Goal: Register for event/course

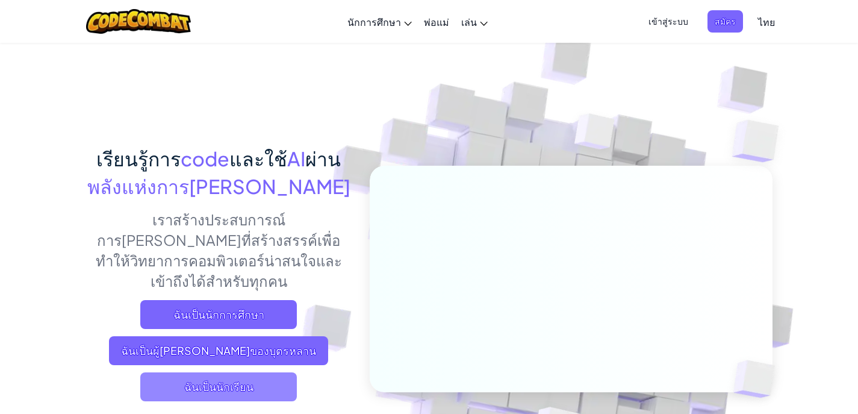
click at [226, 376] on span "ฉันเป็นนักเรียน" at bounding box center [218, 386] width 157 height 29
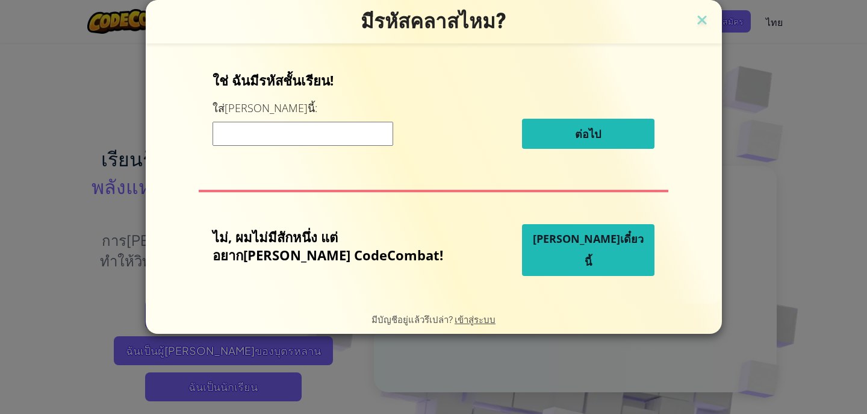
click at [302, 131] on input at bounding box center [303, 134] width 181 height 24
paste input "BearFaceCorn"
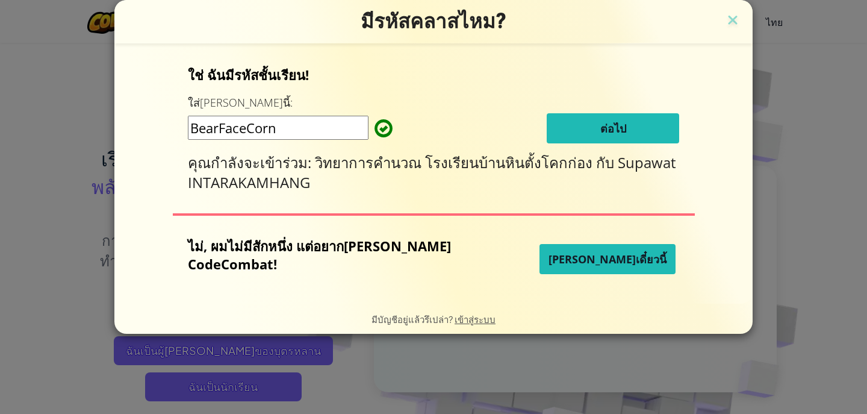
type input "BearFaceCorn"
click at [567, 132] on button "ต่อไป" at bounding box center [613, 128] width 132 height 30
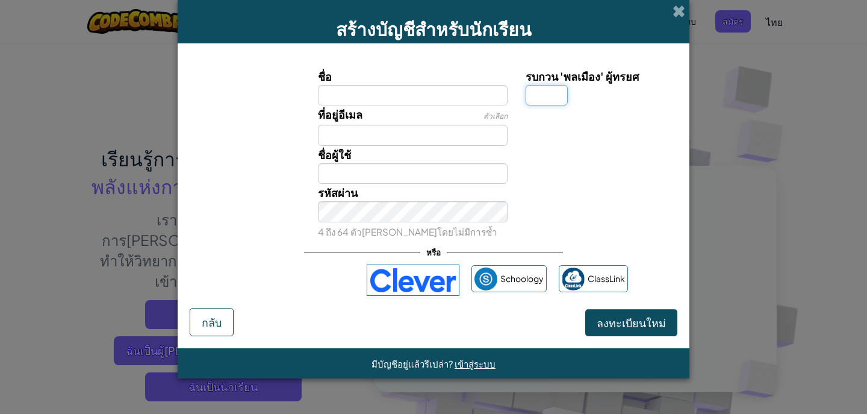
click at [562, 91] on input "รบกวน 'พลเมือง' ผู้ทรยศ" at bounding box center [547, 95] width 42 height 20
click at [488, 101] on input "ชื่อ" at bounding box center [413, 95] width 190 height 20
click at [502, 112] on span "ตัวเลือก" at bounding box center [496, 115] width 24 height 9
click at [500, 105] on input "ชื่อ" at bounding box center [413, 95] width 190 height 20
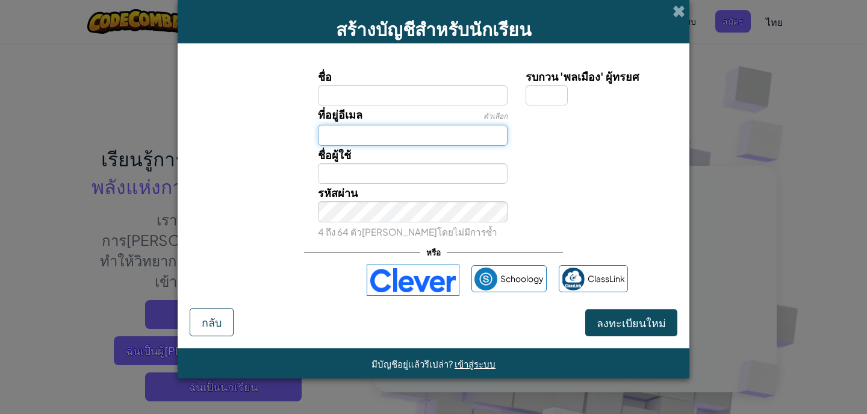
click at [464, 142] on input "ที่อยู่อีเมล" at bounding box center [413, 135] width 190 height 20
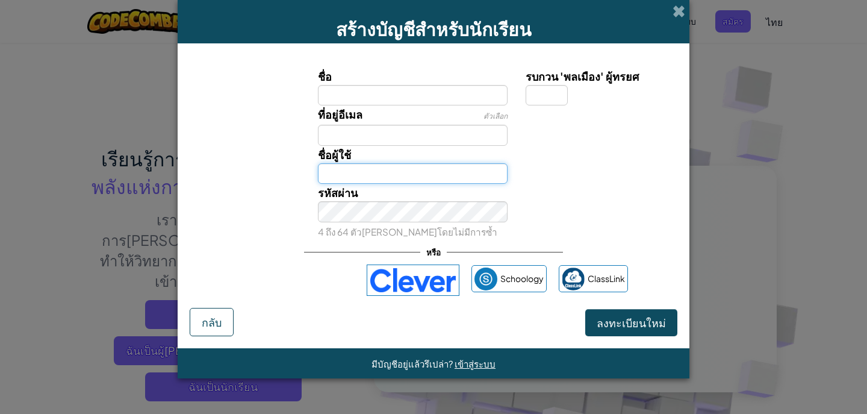
click at [463, 172] on input "ชื่อผู้ใช้" at bounding box center [413, 173] width 190 height 20
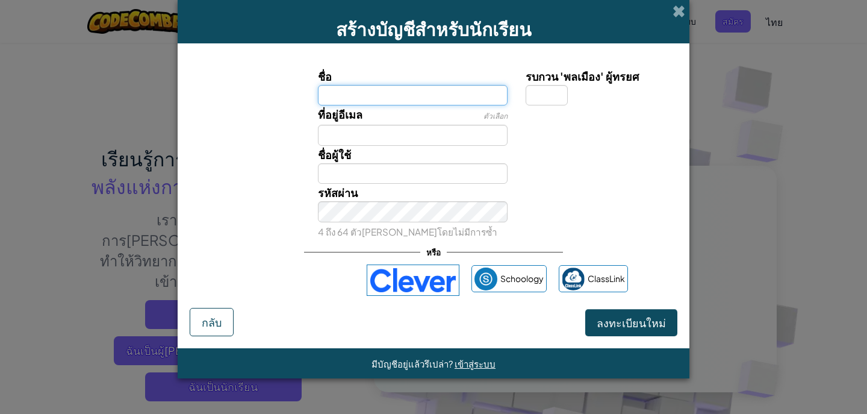
click at [459, 98] on input "ชื่อ" at bounding box center [413, 95] width 190 height 20
click at [367, 123] on div "ที่อยู่อีเมล ตัวเลือก" at bounding box center [413, 125] width 208 height 40
click at [361, 104] on input "ชื่อ" at bounding box center [413, 95] width 190 height 20
type input "L"
type input "ศุภวัฒน์ อินทรกำแหง"
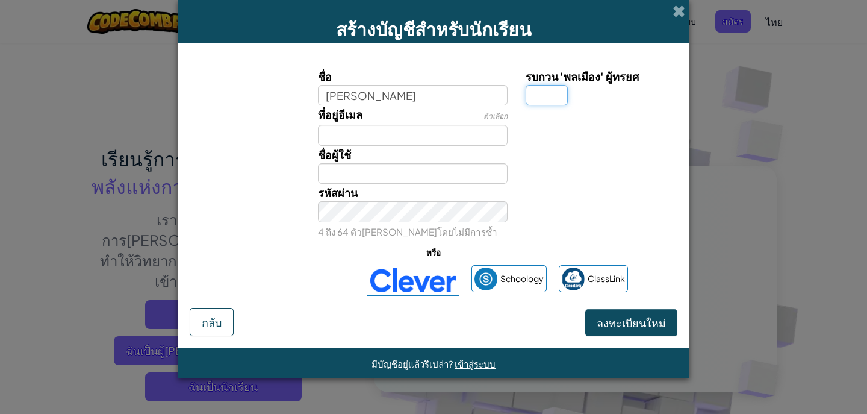
type input "ศุภวัฒน์ อินทรกำแหง"
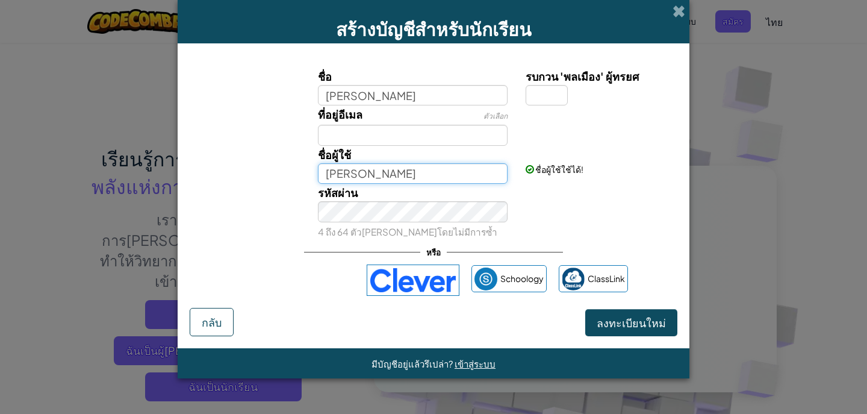
click at [428, 170] on input "ศุภวัฒน์ อินทรกำแหง" at bounding box center [413, 173] width 190 height 20
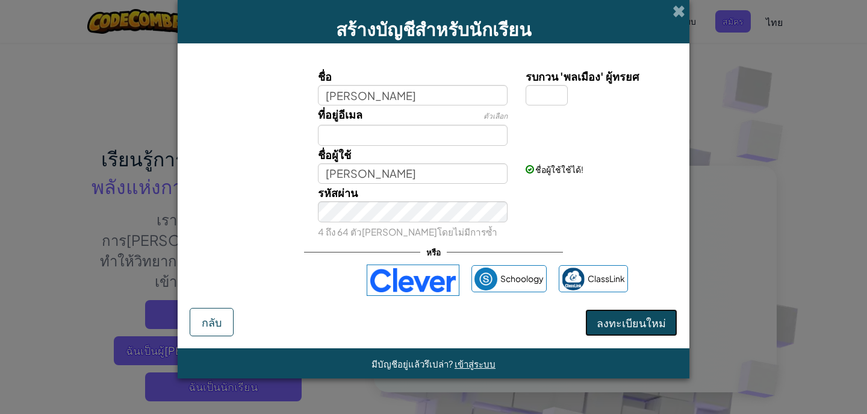
click at [615, 326] on span "ลงทะเบียนใหม่" at bounding box center [631, 323] width 69 height 14
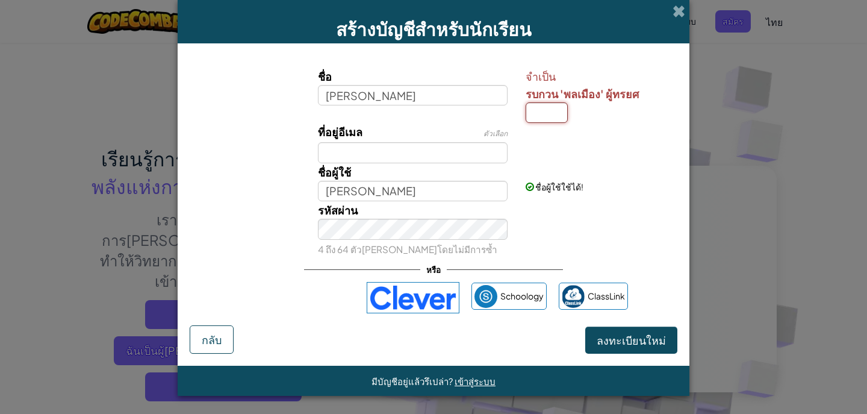
click at [548, 122] on input "รบกวน 'พลเมือง' ผู้ทรยศ" at bounding box center [547, 112] width 42 height 20
type input "พ"
type input "5"
type input "1"
type input "ศุภวัฒน์ อินทรกำแหง1"
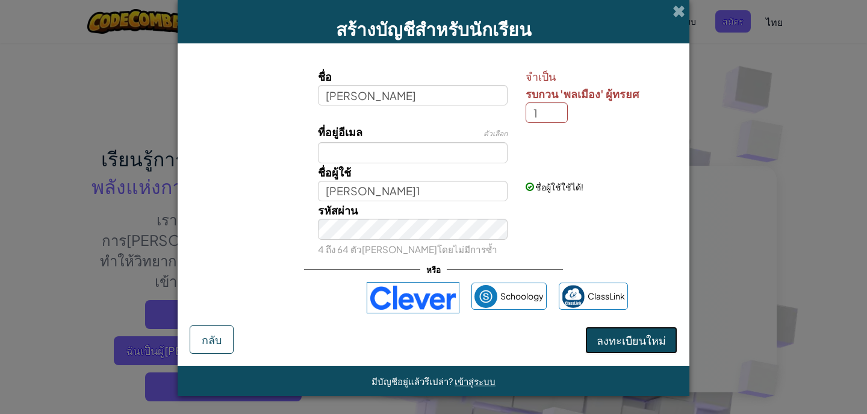
click at [626, 337] on span "ลงทะเบียนใหม่" at bounding box center [631, 340] width 69 height 14
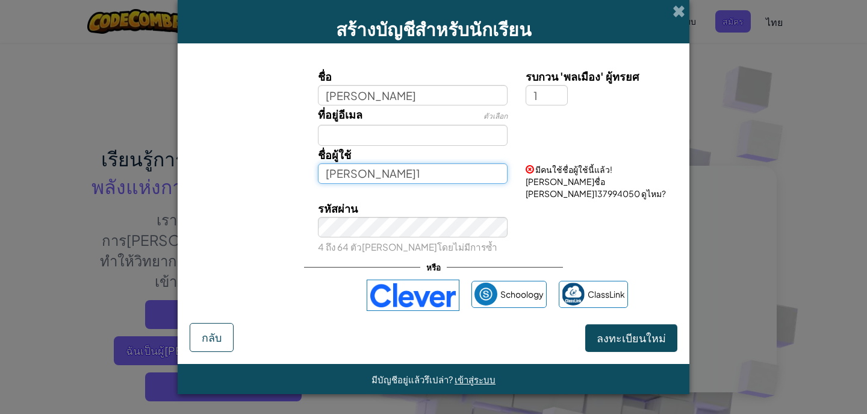
click at [430, 172] on input "ศุภวัฒน์ อินทรกำแหง1" at bounding box center [413, 173] width 190 height 20
drag, startPoint x: 449, startPoint y: 172, endPoint x: 310, endPoint y: 170, distance: 139.7
click at [310, 170] on div "ชื่อผู้ใช้ ศุภวัฒน์ อินทรกำแหง1" at bounding box center [413, 165] width 208 height 38
type input "ห"
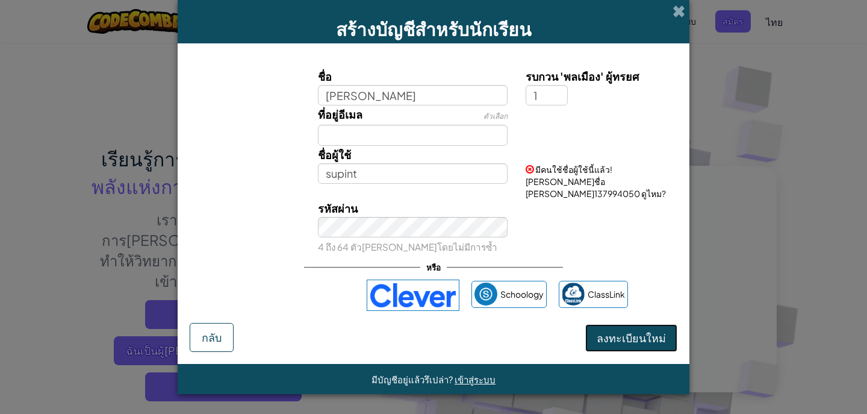
click at [649, 328] on button "ลงทะเบียนใหม่" at bounding box center [631, 338] width 92 height 28
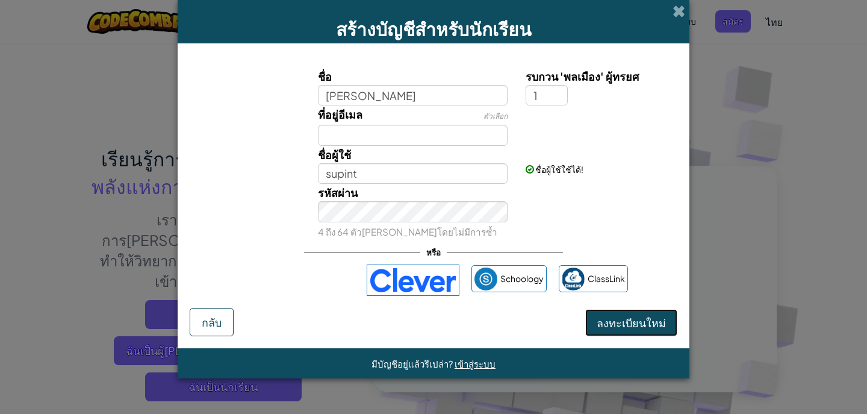
click at [631, 331] on button "ลงทะเบียนใหม่" at bounding box center [631, 323] width 92 height 28
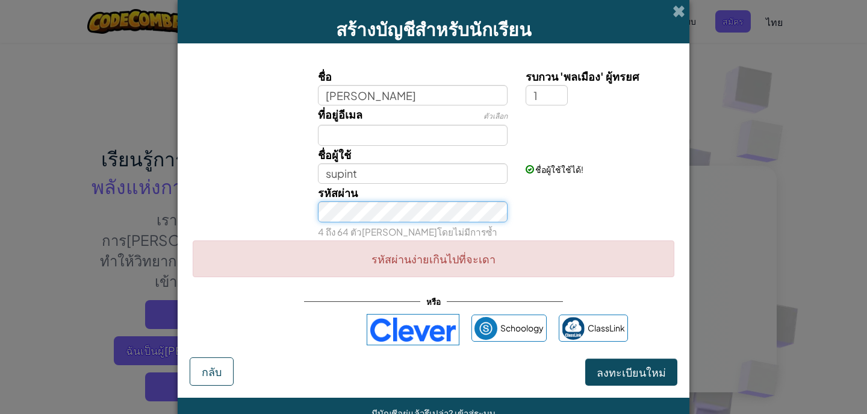
click at [296, 214] on div "รหัสผ่าน 4 ถึง 64 ตัวอักษรโดยไม่มีการซ้ำ" at bounding box center [434, 212] width 500 height 56
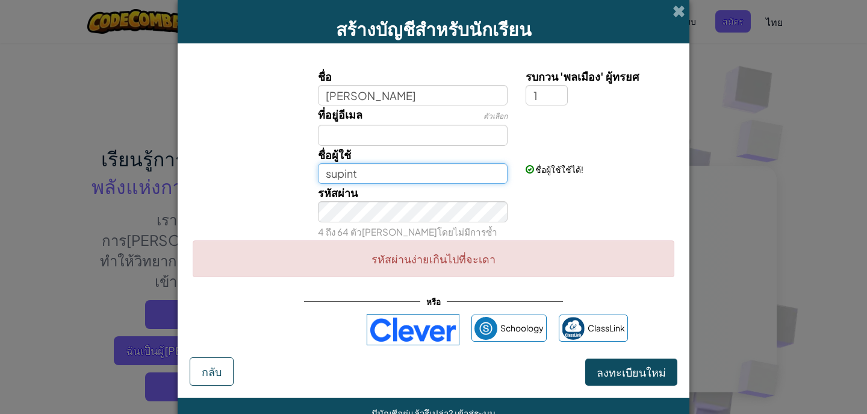
drag, startPoint x: 364, startPoint y: 179, endPoint x: 290, endPoint y: 177, distance: 73.5
click at [290, 177] on div "ชื่อผู้ใช้ supint ชื่อผู้ใช้ใช้ได้!" at bounding box center [434, 165] width 500 height 38
type input "shinoku111"
click at [614, 366] on button "ลงทะเบียนใหม่" at bounding box center [631, 372] width 92 height 28
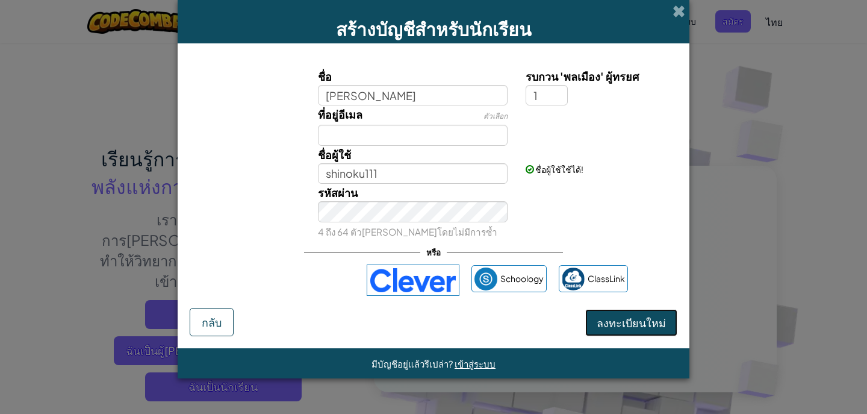
click at [643, 329] on button "ลงทะเบียนใหม่" at bounding box center [631, 323] width 92 height 28
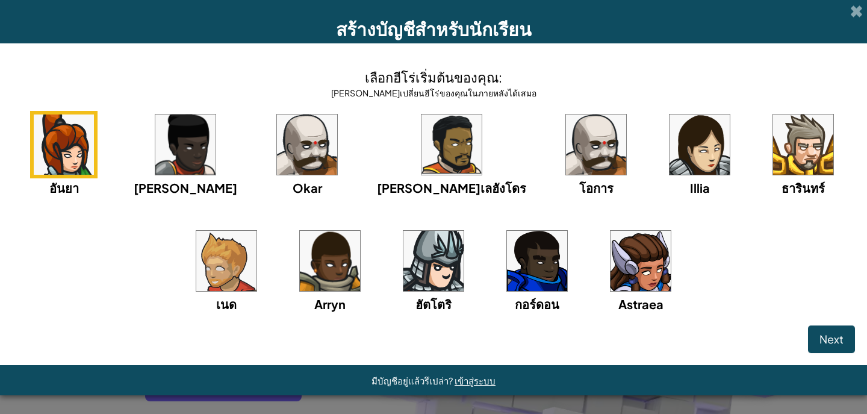
click at [403, 266] on img at bounding box center [433, 261] width 60 height 60
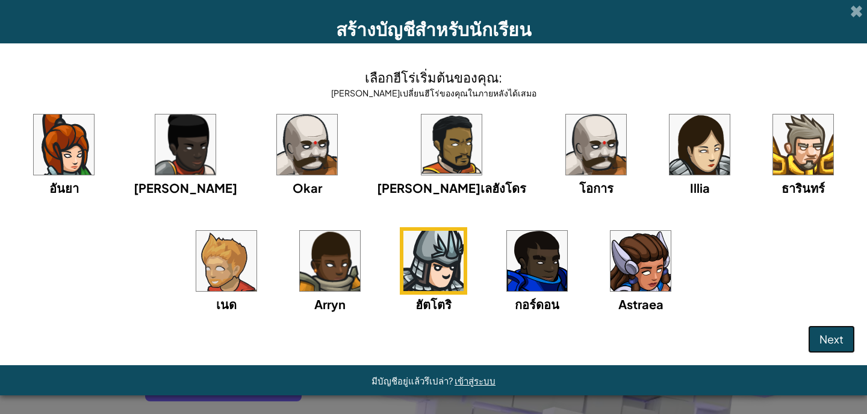
click at [844, 338] on button "Next" at bounding box center [831, 339] width 47 height 28
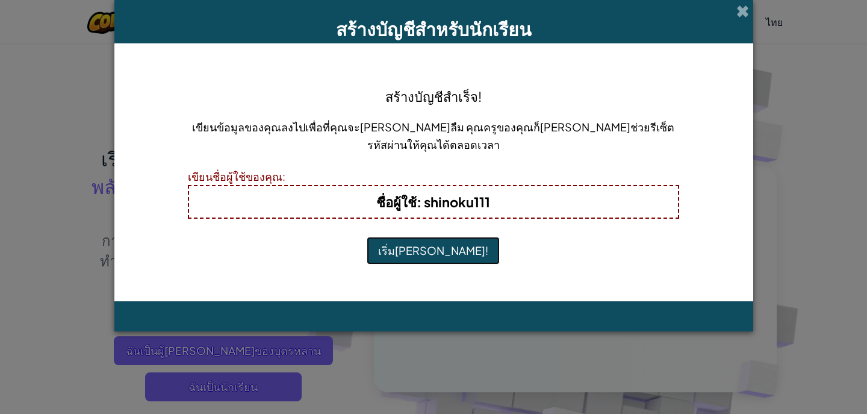
click at [427, 257] on button "เริ่มเล่น!" at bounding box center [433, 251] width 133 height 28
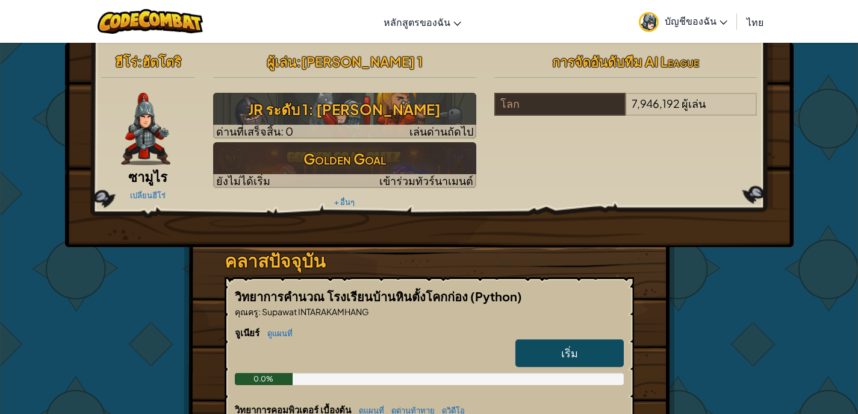
click at [556, 350] on link "เริ่ม" at bounding box center [569, 353] width 108 height 28
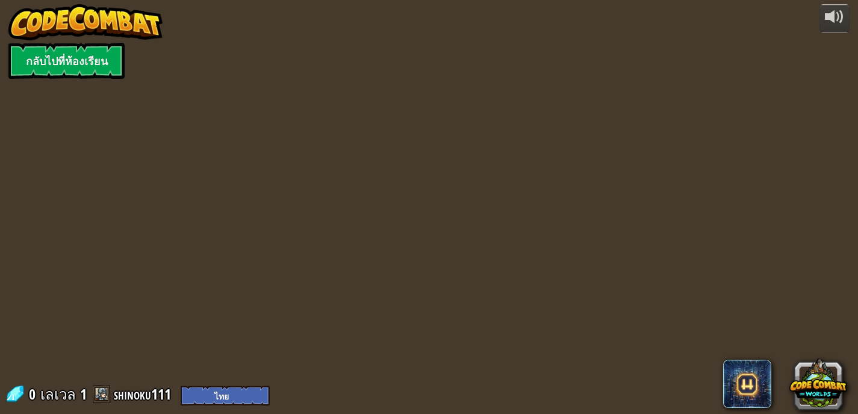
select select "th"
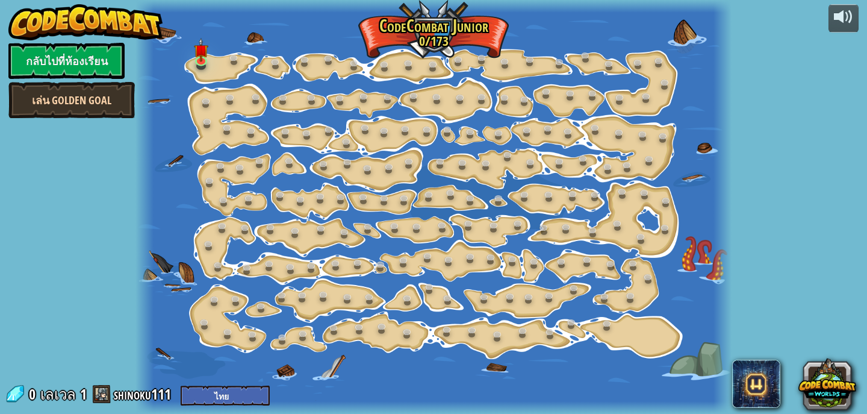
click at [81, 103] on link "เล่น Golden Goal" at bounding box center [71, 100] width 126 height 36
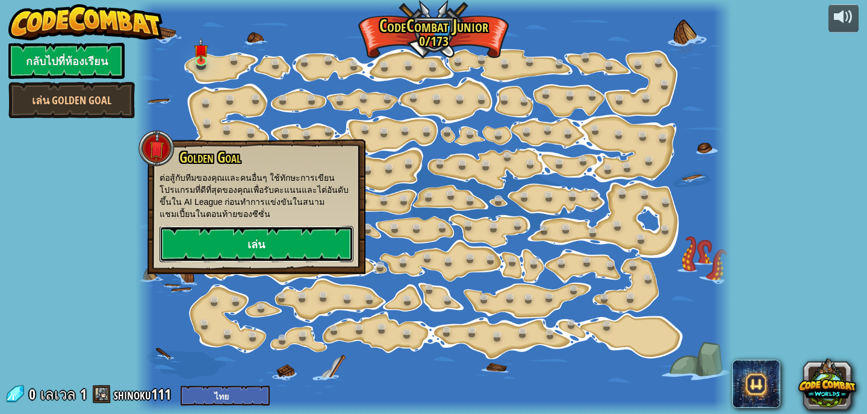
click at [272, 240] on link "เล่น" at bounding box center [257, 244] width 194 height 36
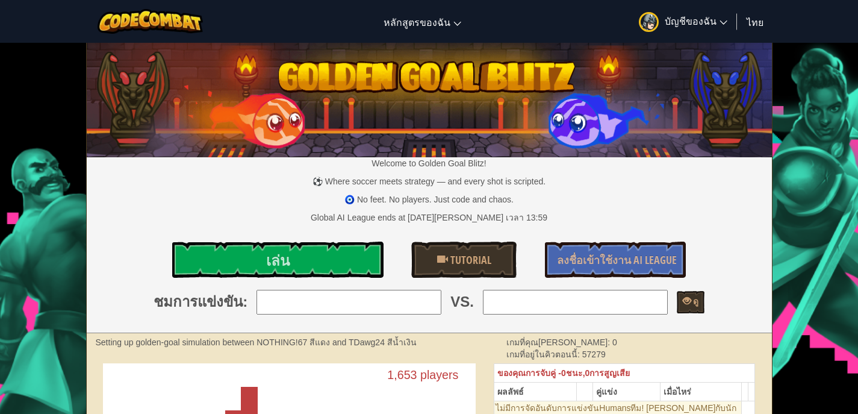
click at [389, 306] on input "search" at bounding box center [349, 302] width 185 height 24
click at [433, 307] on input "search" at bounding box center [349, 302] width 185 height 24
click at [424, 307] on input "search" at bounding box center [349, 302] width 185 height 24
click at [280, 249] on link "เล่น" at bounding box center [277, 259] width 211 height 36
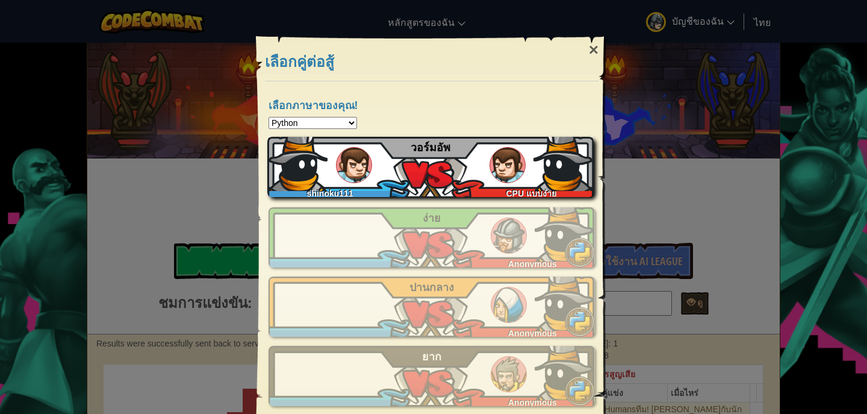
click at [450, 155] on div "shinoku111 CPU แบบง่าย วอร์มอัพ" at bounding box center [430, 167] width 326 height 60
